Goal: Information Seeking & Learning: Understand process/instructions

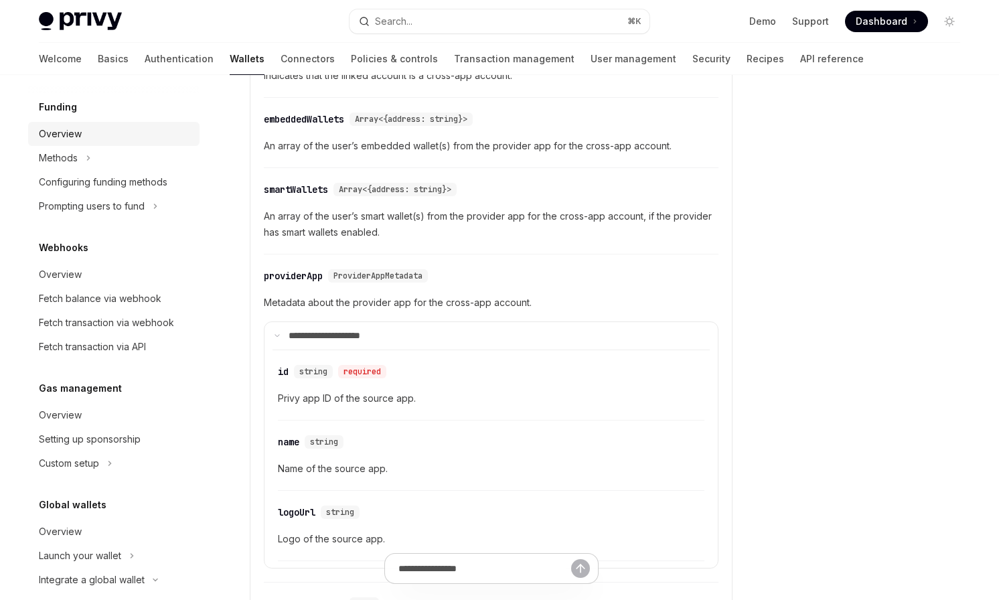
scroll to position [524, 0]
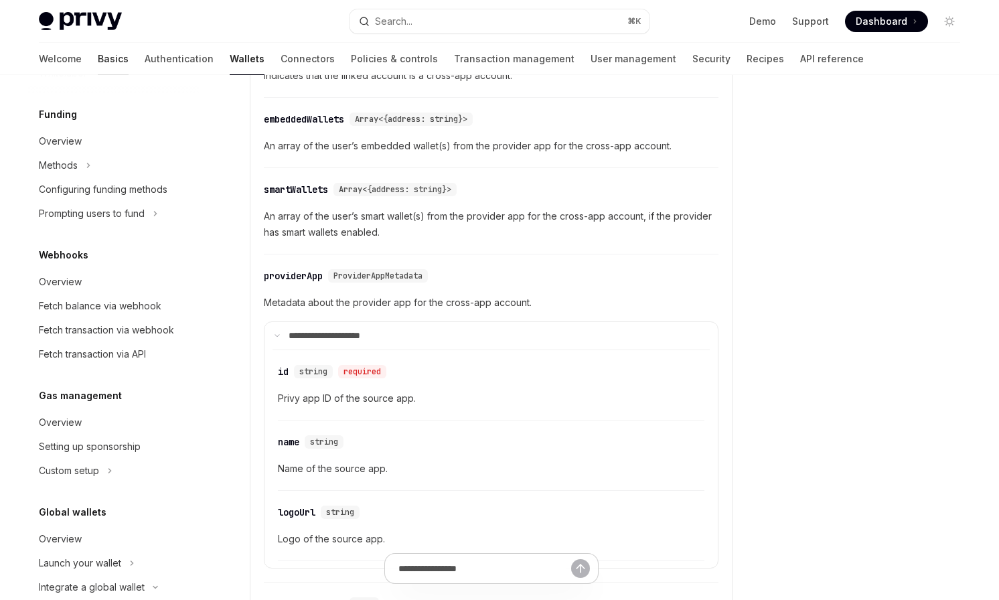
click at [98, 58] on link "Basics" at bounding box center [113, 59] width 31 height 32
type textarea "*"
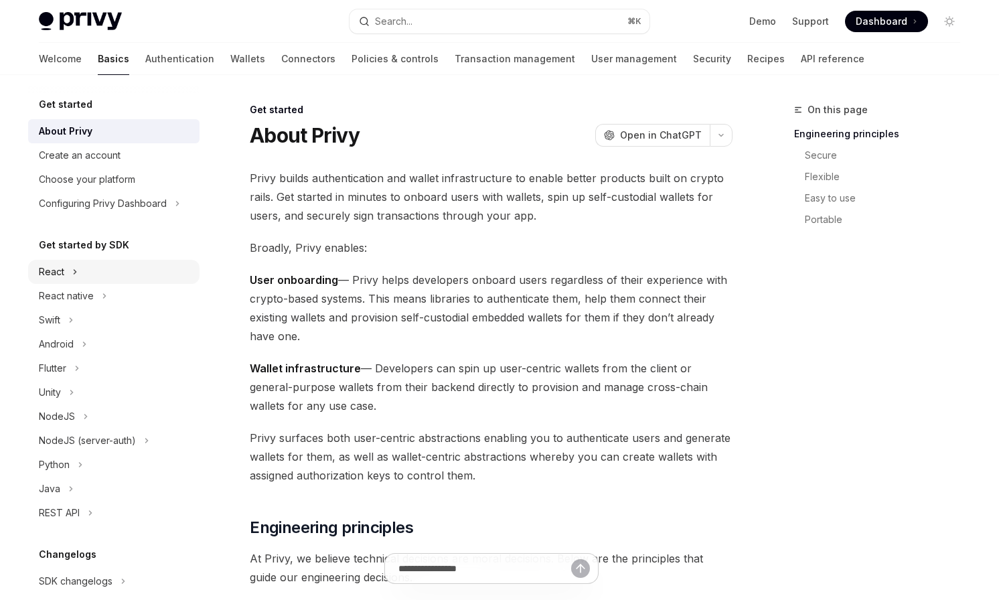
click at [82, 274] on button "React" at bounding box center [113, 272] width 171 height 24
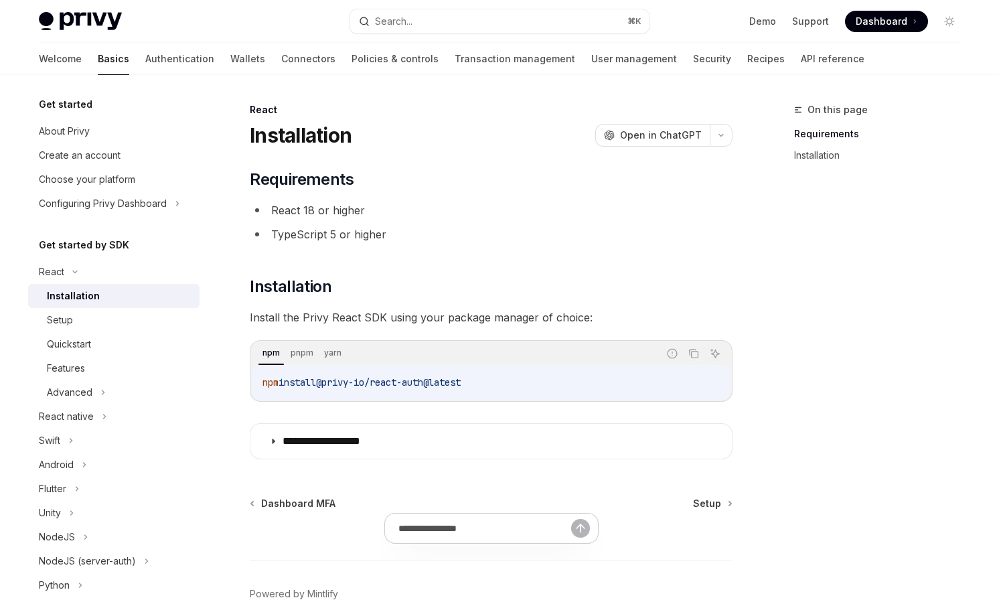
copy span "@privy-io/react-auth@latest"
drag, startPoint x: 485, startPoint y: 386, endPoint x: 328, endPoint y: 382, distance: 156.7
click at [328, 382] on code "npm install @privy-io/react-auth@latest" at bounding box center [490, 382] width 457 height 16
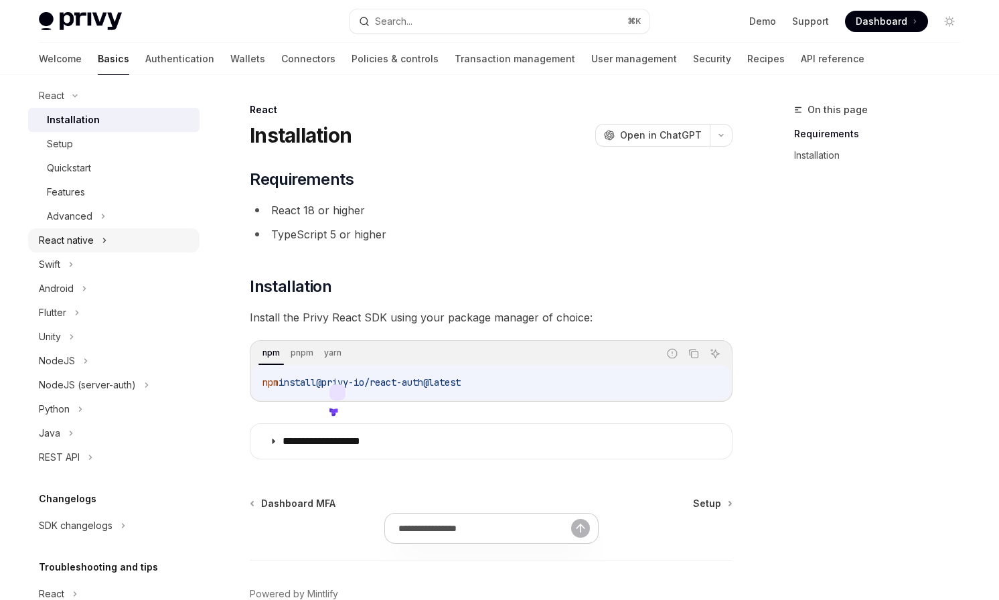
scroll to position [186, 0]
